Goal: Task Accomplishment & Management: Manage account settings

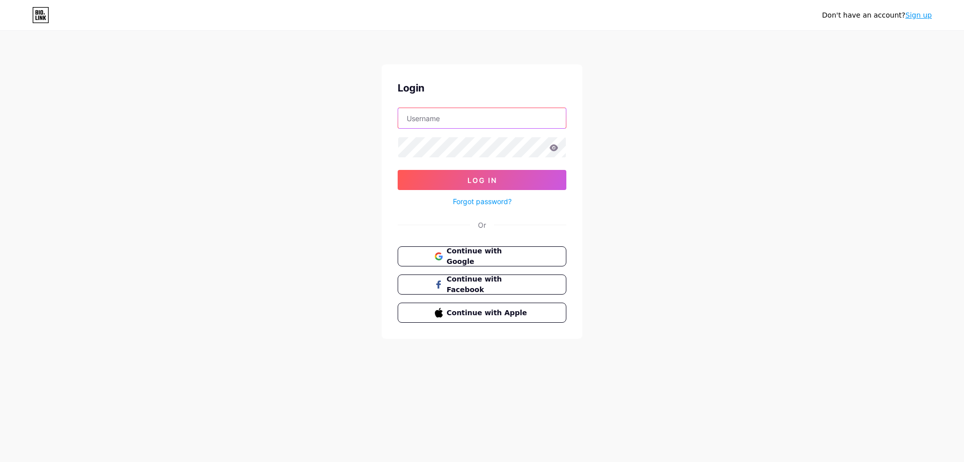
type input "hungluuq1@gmail.com"
drag, startPoint x: 248, startPoint y: 174, endPoint x: 262, endPoint y: 181, distance: 15.7
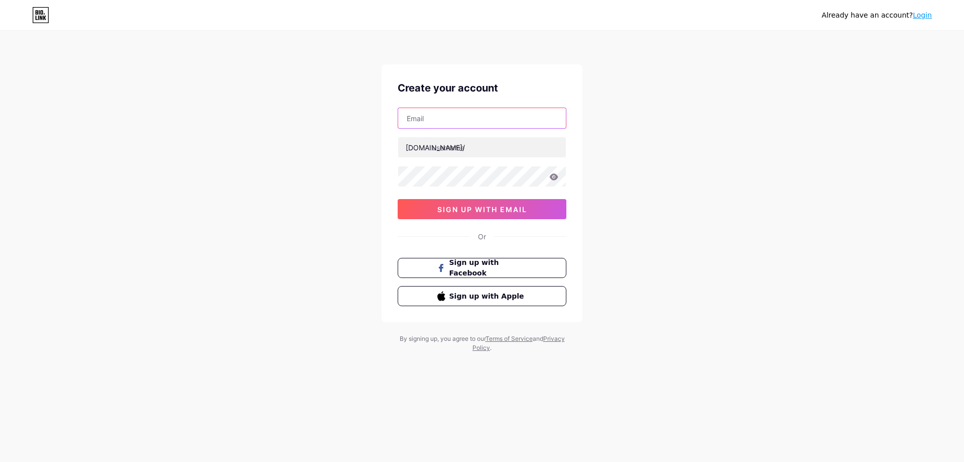
click at [441, 120] on input "text" at bounding box center [482, 118] width 168 height 20
click at [334, 142] on div "Already have an account? Login Create your account [DOMAIN_NAME]/ 0cAFcWeA4MsYj…" at bounding box center [482, 192] width 964 height 384
click at [453, 148] on input "text" at bounding box center [482, 147] width 168 height 20
click at [386, 62] on div "Already have an account? Login Create your account [DOMAIN_NAME]/ 0cAFcWeA4MsYj…" at bounding box center [482, 192] width 964 height 384
